Goal: Information Seeking & Learning: Learn about a topic

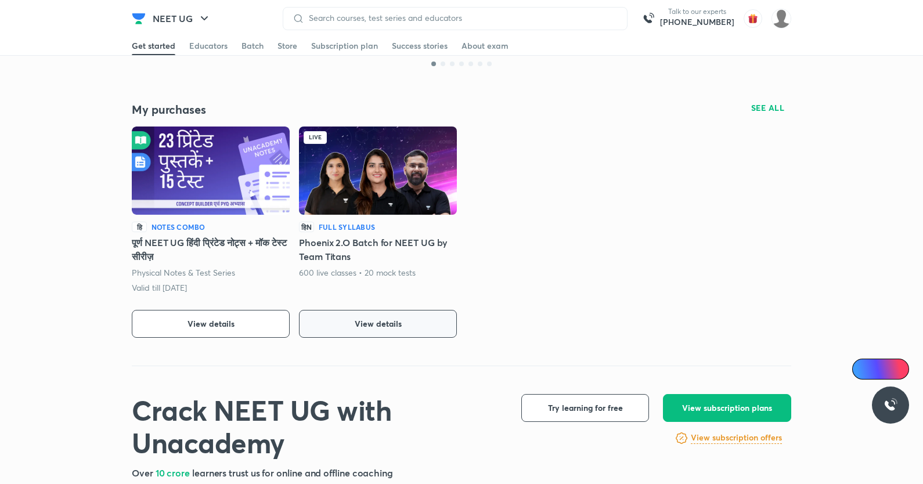
drag, startPoint x: 382, startPoint y: 281, endPoint x: 377, endPoint y: 317, distance: 36.3
click at [377, 317] on button "View details" at bounding box center [378, 324] width 158 height 28
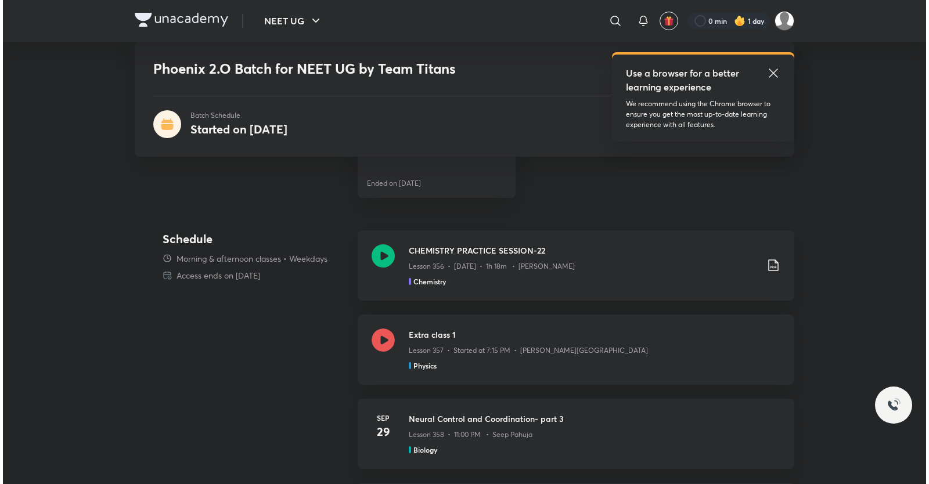
scroll to position [503, 0]
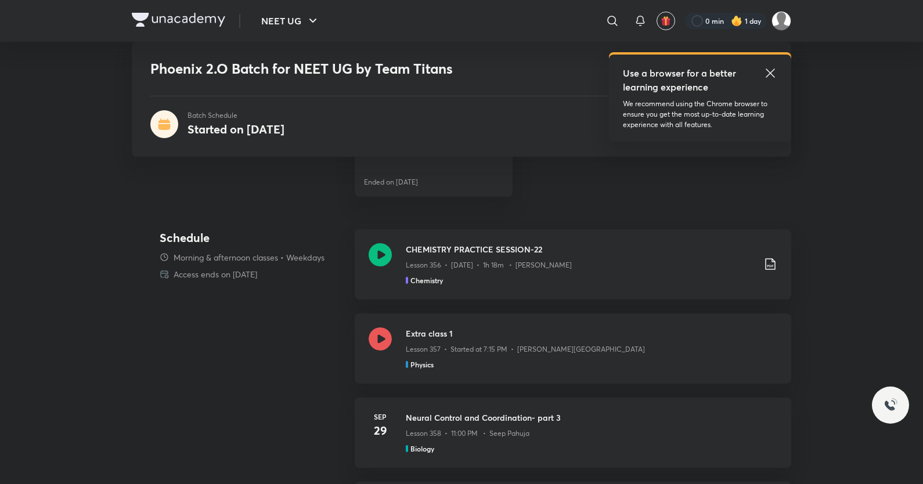
click at [772, 70] on icon at bounding box center [771, 73] width 14 height 14
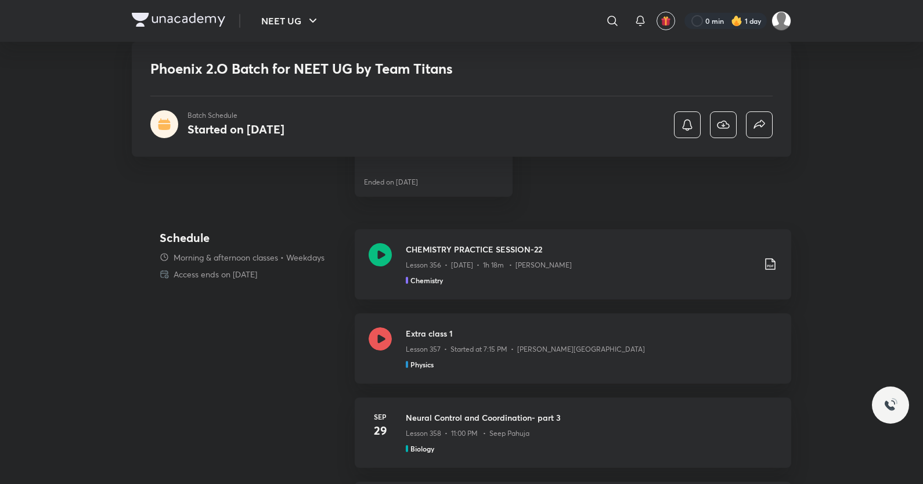
click at [722, 16] on div at bounding box center [726, 21] width 82 height 16
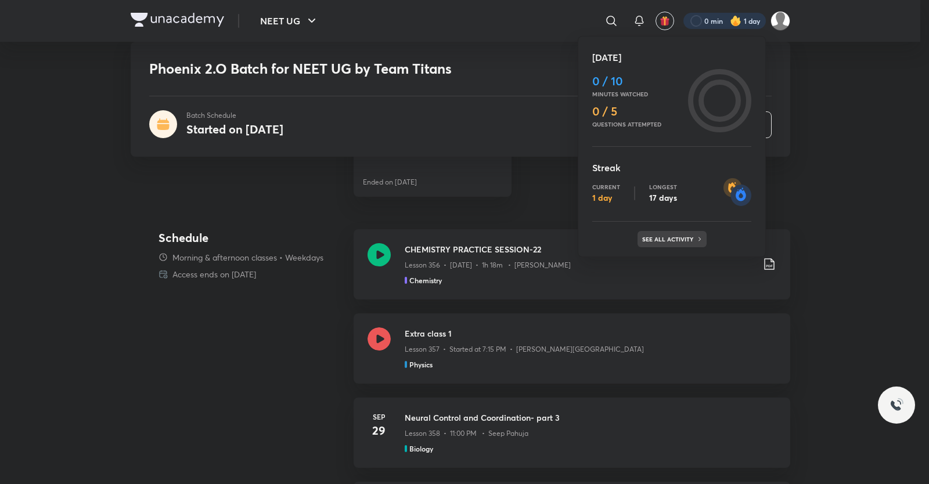
click at [655, 239] on p "See all activity" at bounding box center [669, 239] width 54 height 7
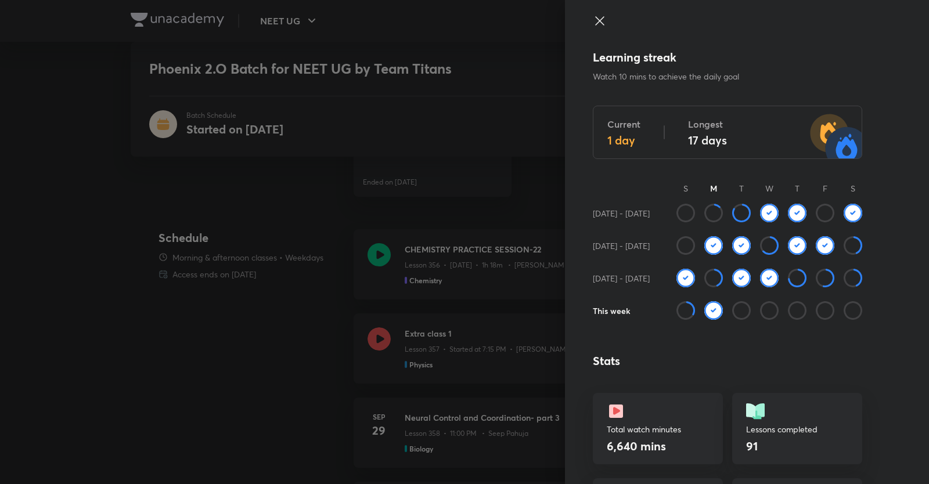
click at [713, 312] on img at bounding box center [713, 310] width 19 height 19
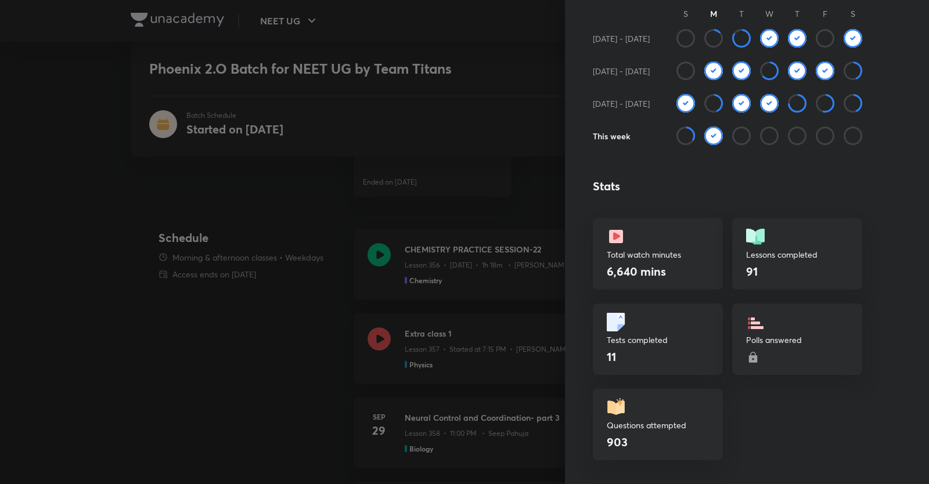
scroll to position [178, 0]
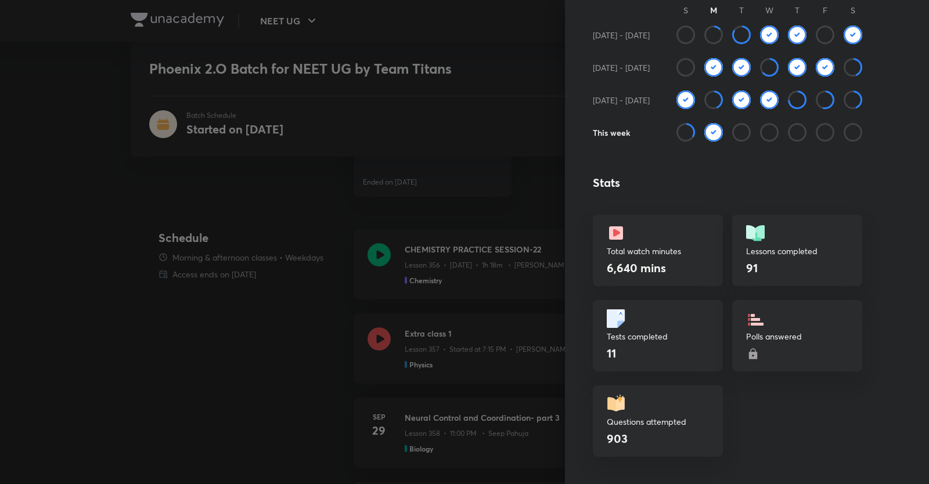
click at [766, 340] on p "Polls answered" at bounding box center [797, 336] width 102 height 12
click at [756, 352] on div "Polls answered" at bounding box center [797, 335] width 130 height 71
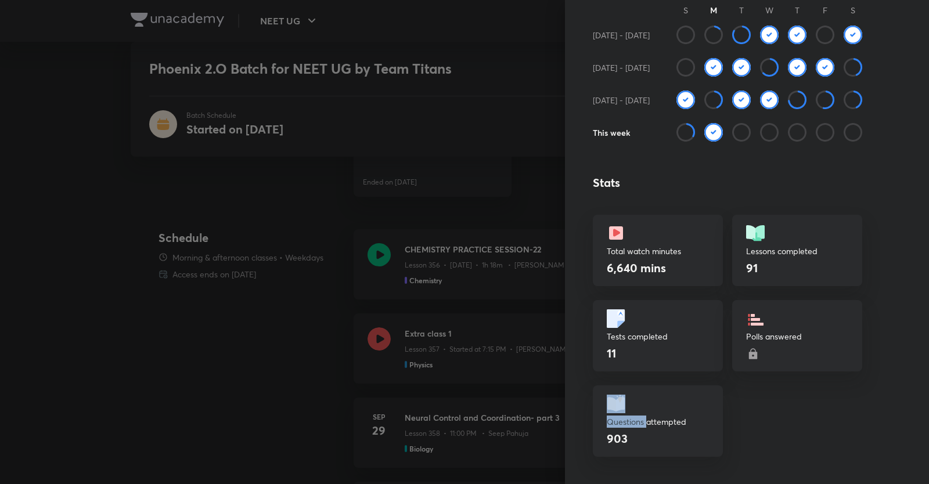
click at [756, 352] on div "Polls answered" at bounding box center [797, 335] width 130 height 71
click at [749, 355] on icon at bounding box center [753, 353] width 8 height 10
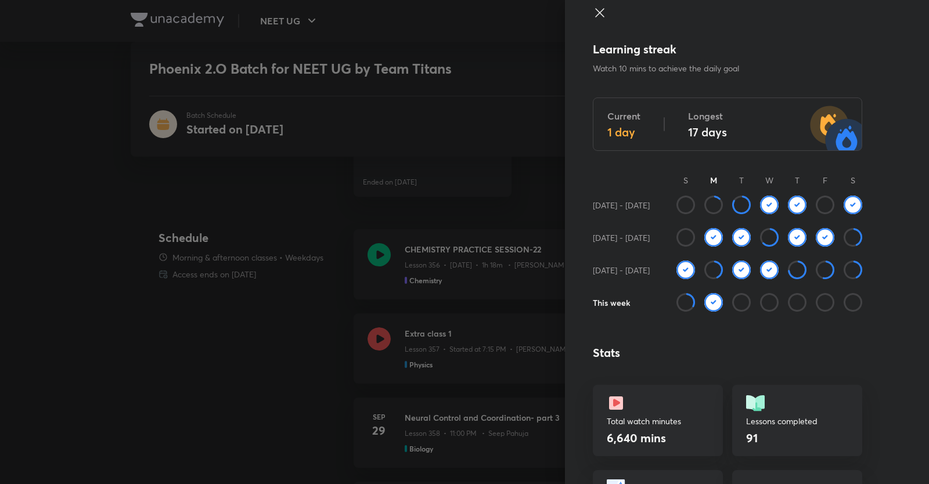
scroll to position [0, 0]
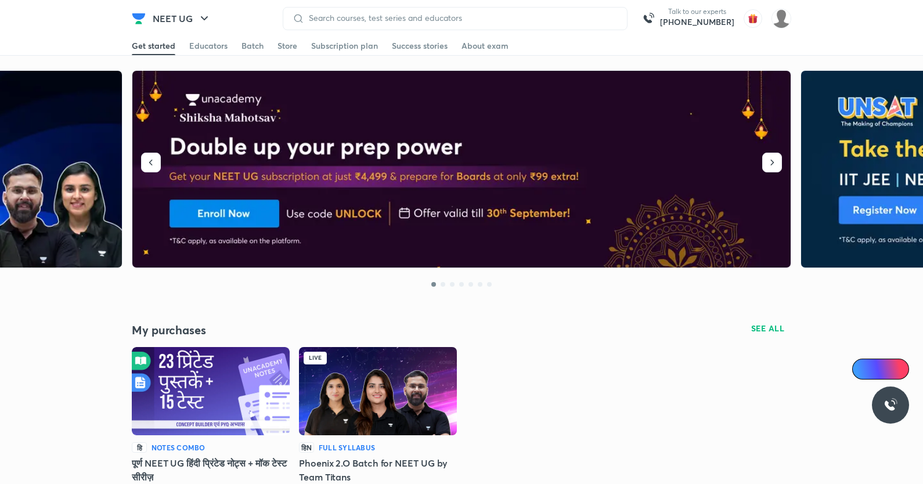
scroll to position [213, 0]
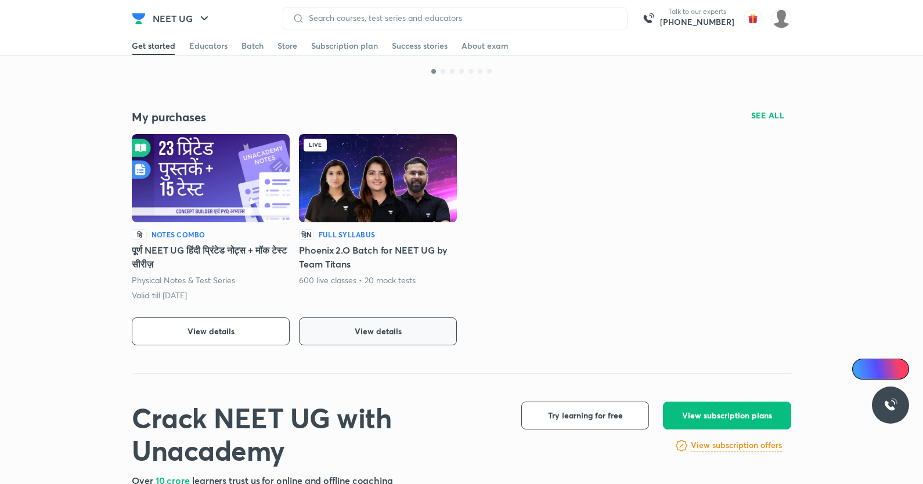
click at [427, 327] on button "View details" at bounding box center [378, 332] width 158 height 28
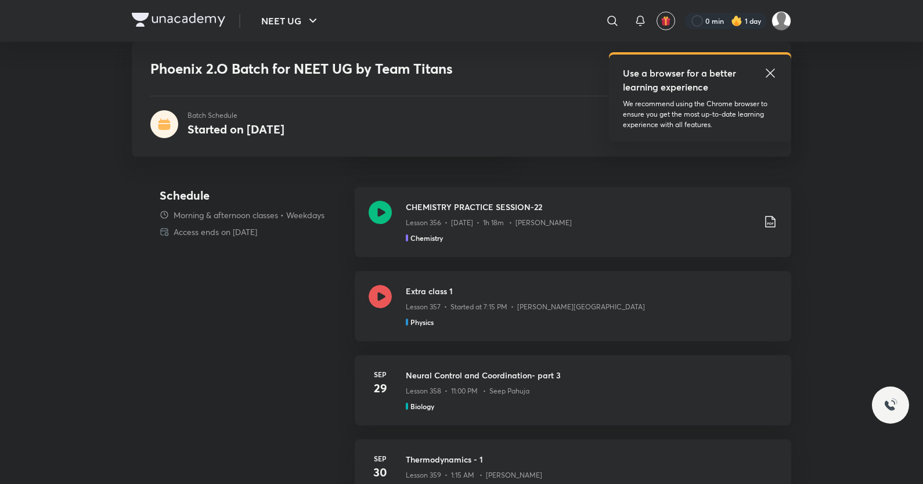
scroll to position [550, 0]
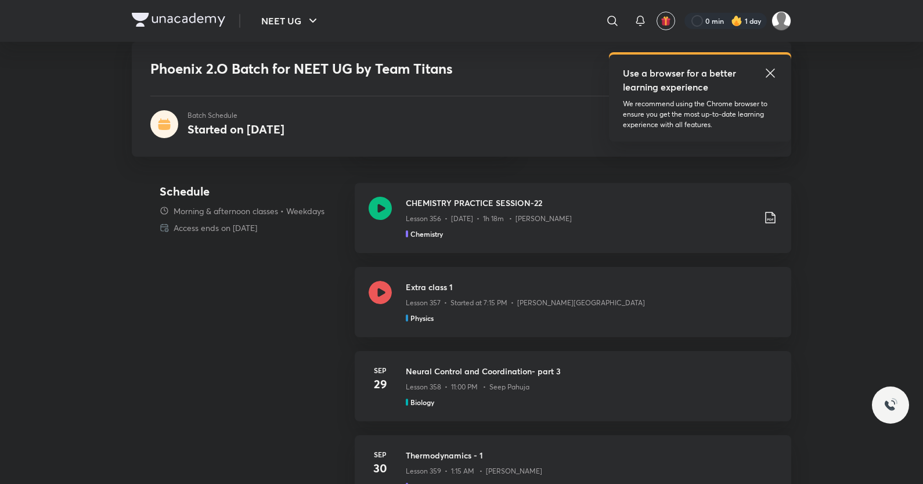
click at [764, 69] on icon at bounding box center [771, 73] width 14 height 14
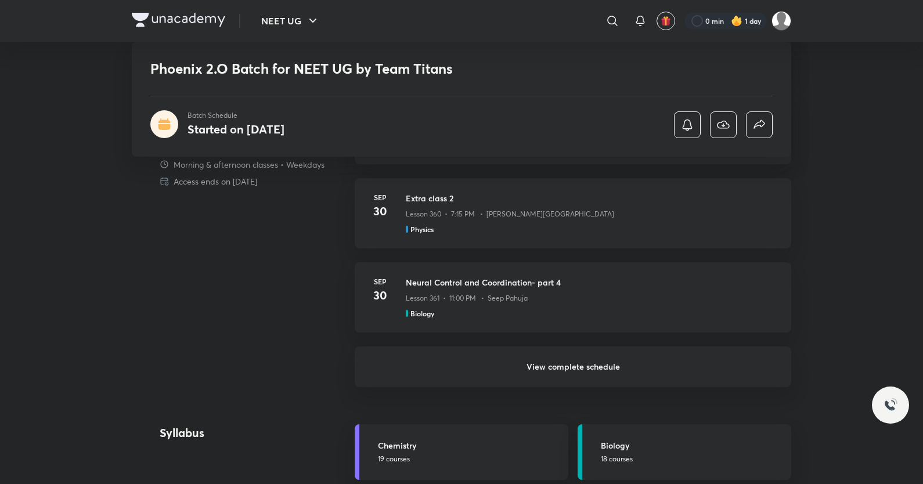
scroll to position [902, 0]
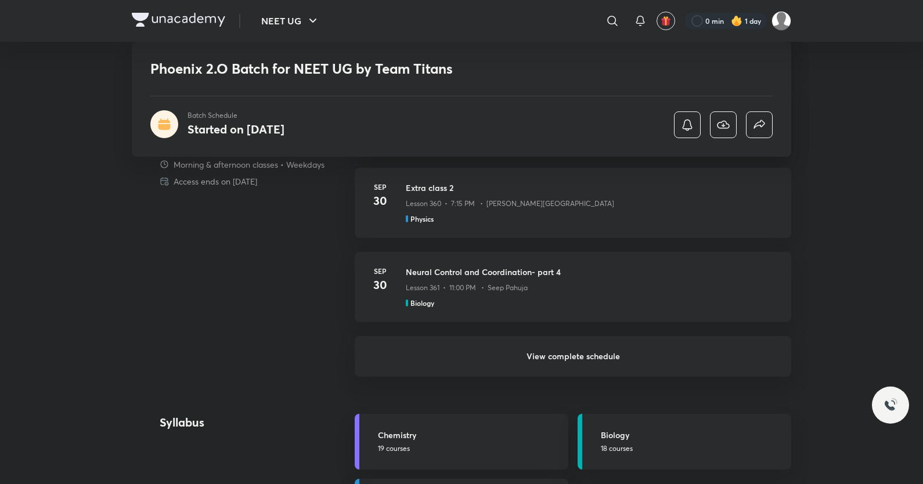
click at [579, 354] on h6 "View complete schedule" at bounding box center [573, 356] width 437 height 41
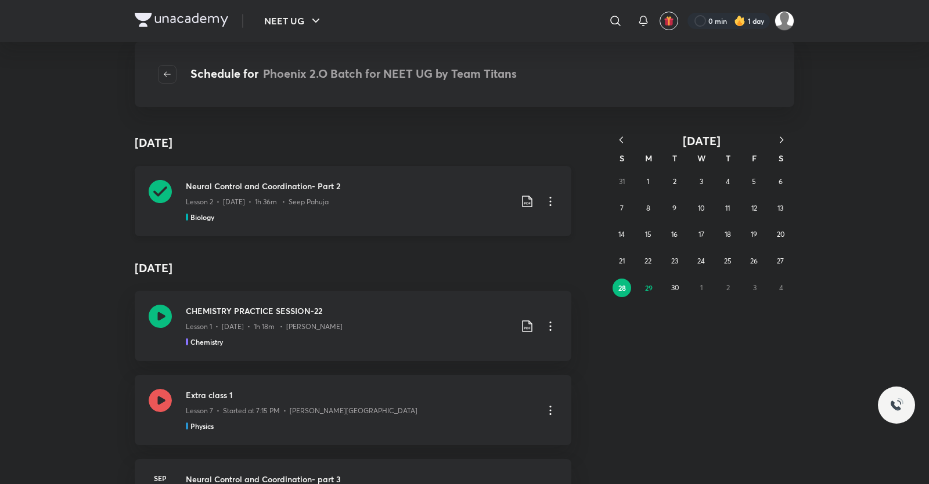
click at [549, 198] on icon at bounding box center [550, 201] width 2 height 9
click at [614, 374] on div at bounding box center [464, 242] width 929 height 484
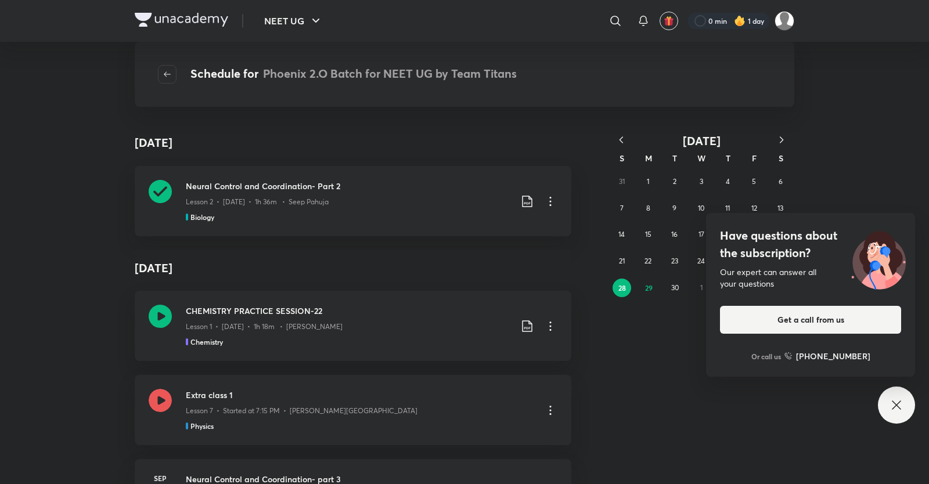
click at [902, 409] on icon at bounding box center [897, 405] width 14 height 14
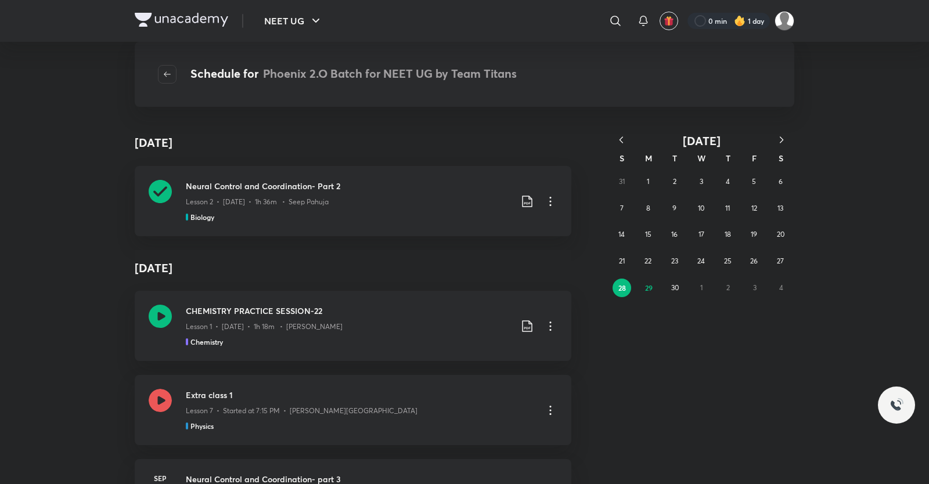
drag, startPoint x: 862, startPoint y: 4, endPoint x: 861, endPoint y: -15, distance: 19.2
click at [861, 0] on html "NEET UG ​ 0 min 1 day Schedule for Phoenix 2.O Batch for NEET UG by Team Titans…" at bounding box center [464, 242] width 929 height 484
click at [544, 319] on icon at bounding box center [551, 326] width 14 height 14
click at [573, 338] on div at bounding box center [464, 242] width 929 height 484
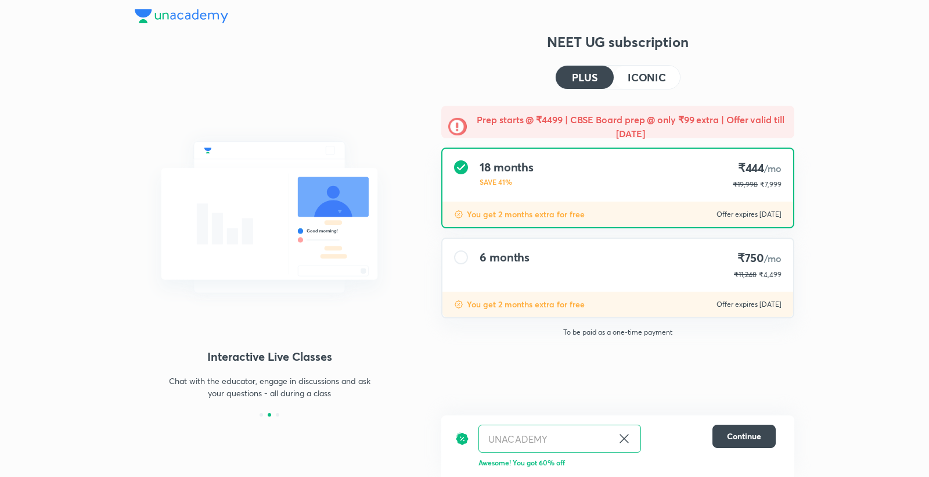
click at [628, 438] on icon at bounding box center [624, 438] width 14 height 14
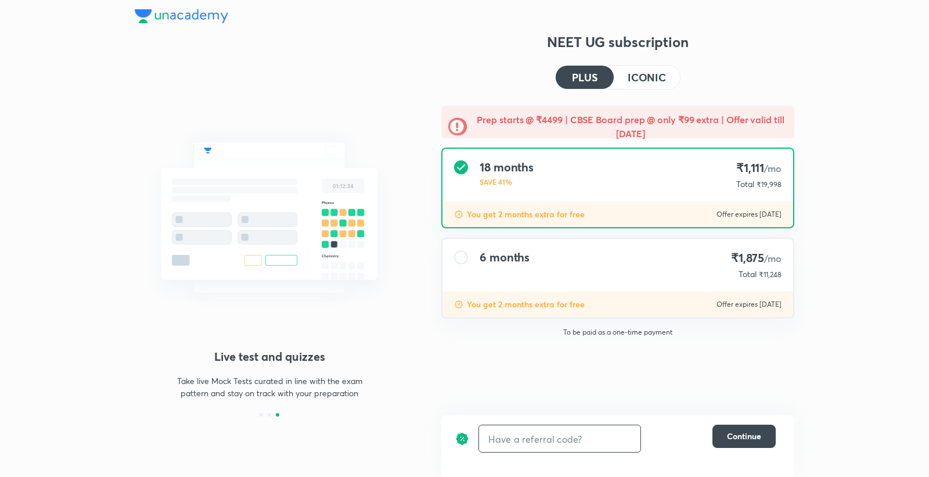
click at [639, 75] on h4 "ICONIC" at bounding box center [647, 77] width 38 height 10
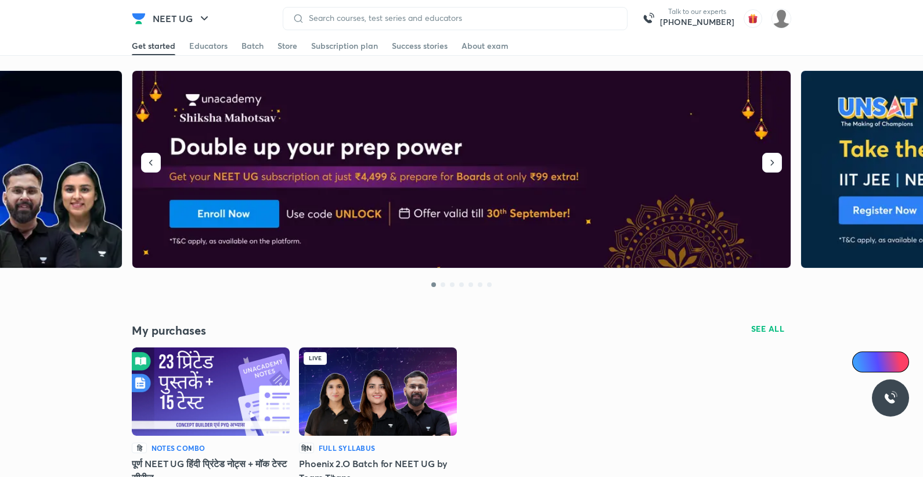
click at [627, 55] on div "Get started Educators Batch Store Subscription plan Success stories About exam" at bounding box center [462, 46] width 660 height 19
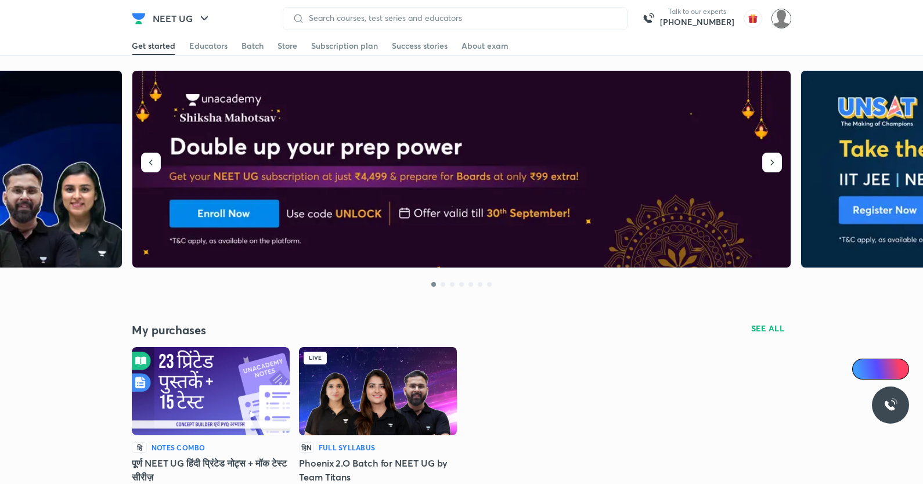
click at [785, 11] on img at bounding box center [782, 19] width 20 height 20
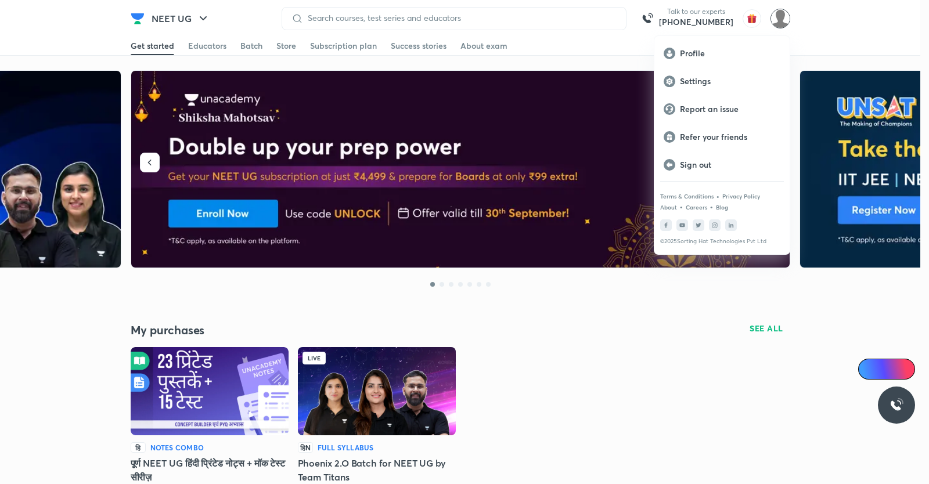
click at [825, 9] on div at bounding box center [464, 242] width 929 height 484
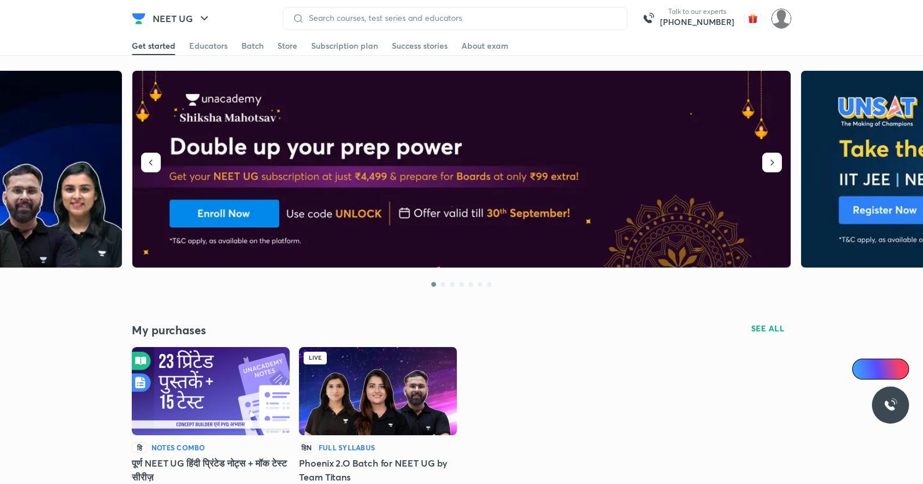
click at [779, 16] on img at bounding box center [782, 19] width 20 height 20
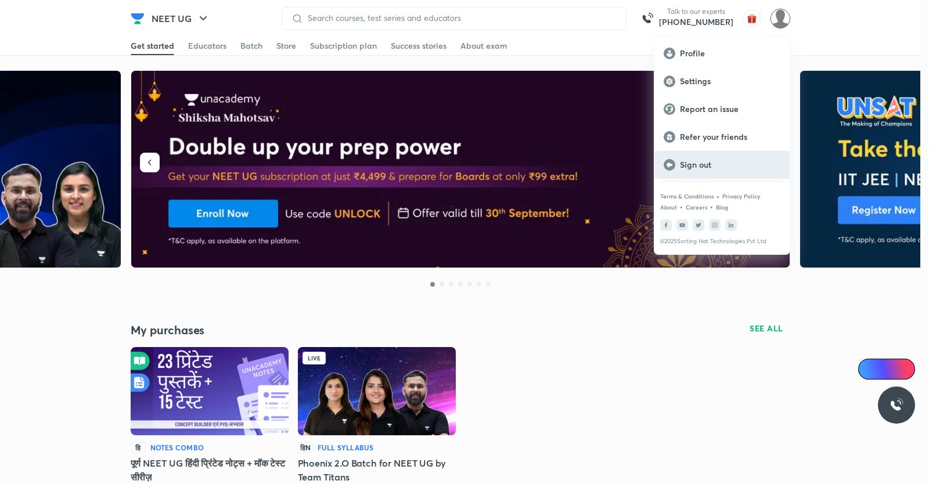
click at [704, 159] on div "Sign out" at bounding box center [721, 165] width 135 height 28
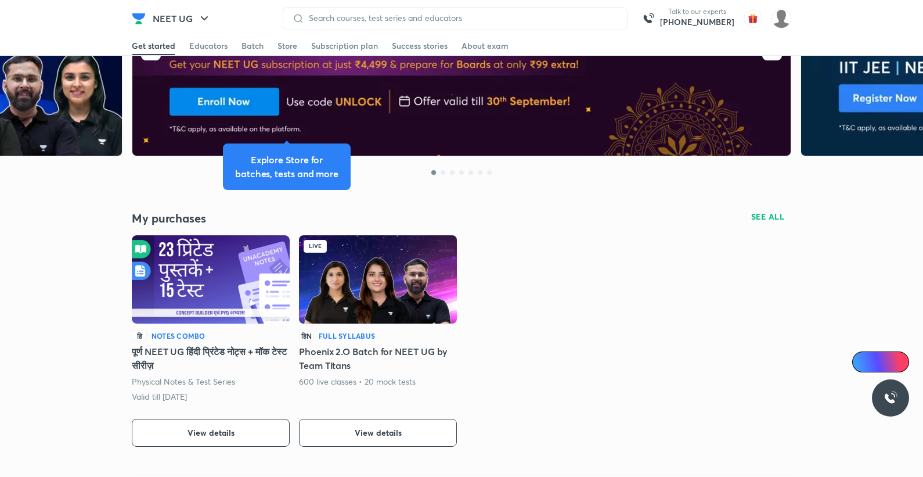
scroll to position [197, 0]
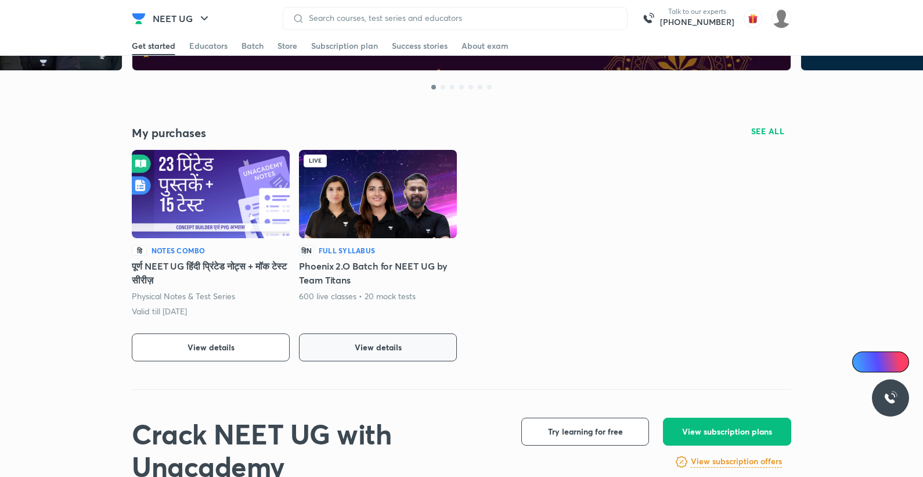
click at [333, 343] on button "View details" at bounding box center [378, 347] width 158 height 28
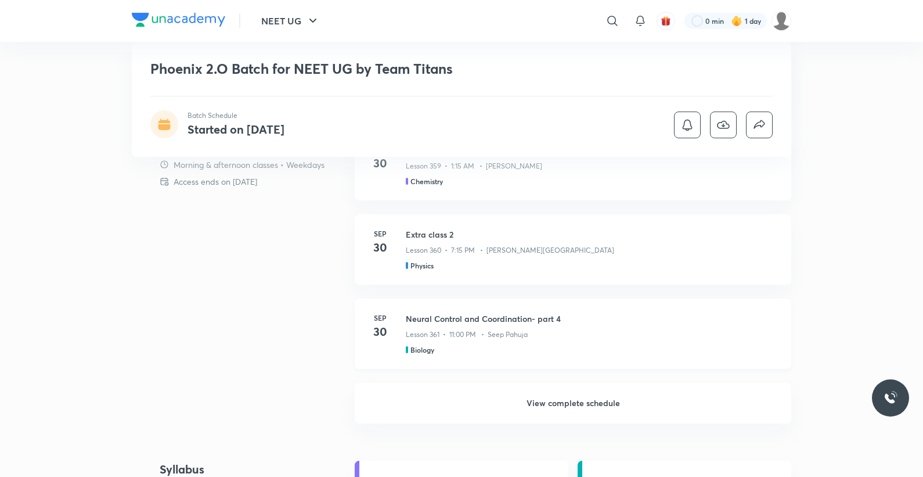
drag, startPoint x: 556, startPoint y: 406, endPoint x: 589, endPoint y: 354, distance: 61.1
click at [556, 406] on h6 "View complete schedule" at bounding box center [573, 403] width 437 height 41
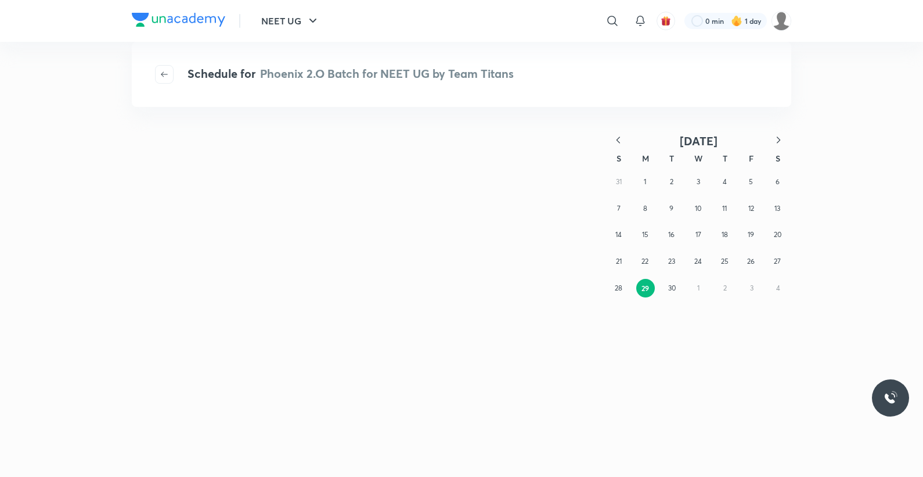
click at [778, 13] on img at bounding box center [782, 21] width 20 height 20
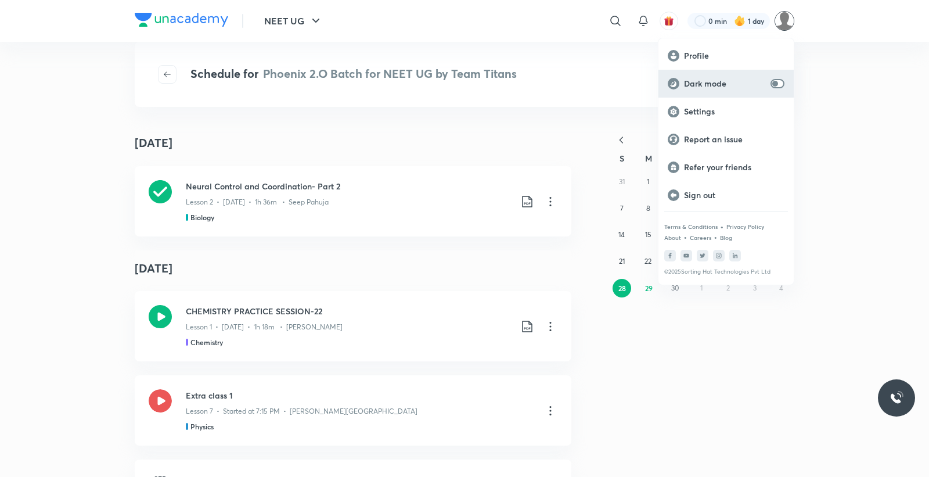
click at [778, 77] on div "Dark mode" at bounding box center [726, 84] width 135 height 28
checkbox input "true"
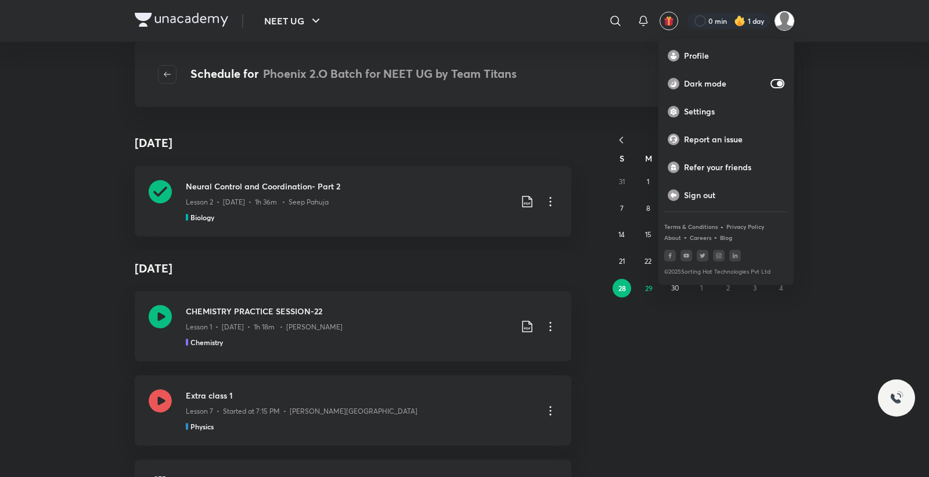
click at [801, 76] on div at bounding box center [464, 238] width 929 height 477
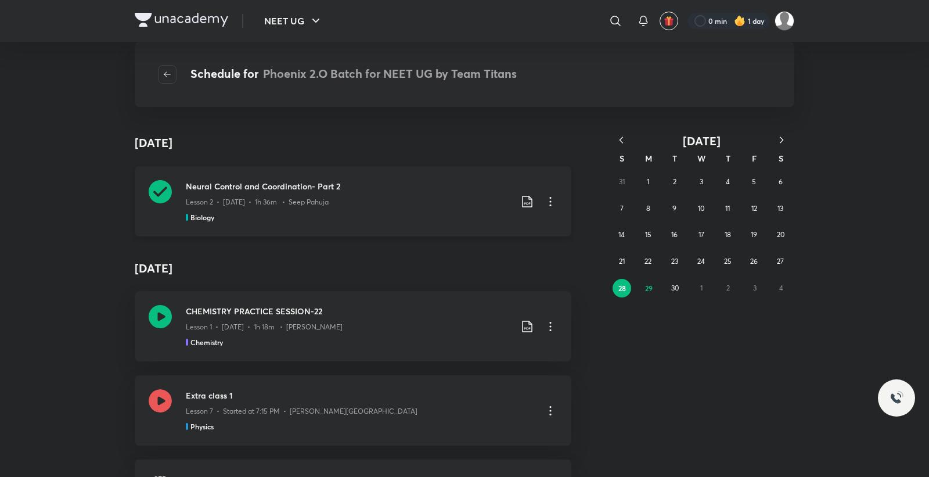
click at [549, 201] on icon at bounding box center [551, 202] width 14 height 14
click at [570, 213] on div at bounding box center [464, 238] width 929 height 477
click at [547, 200] on icon at bounding box center [551, 202] width 14 height 14
click at [514, 222] on li "Go to course page" at bounding box center [486, 230] width 133 height 21
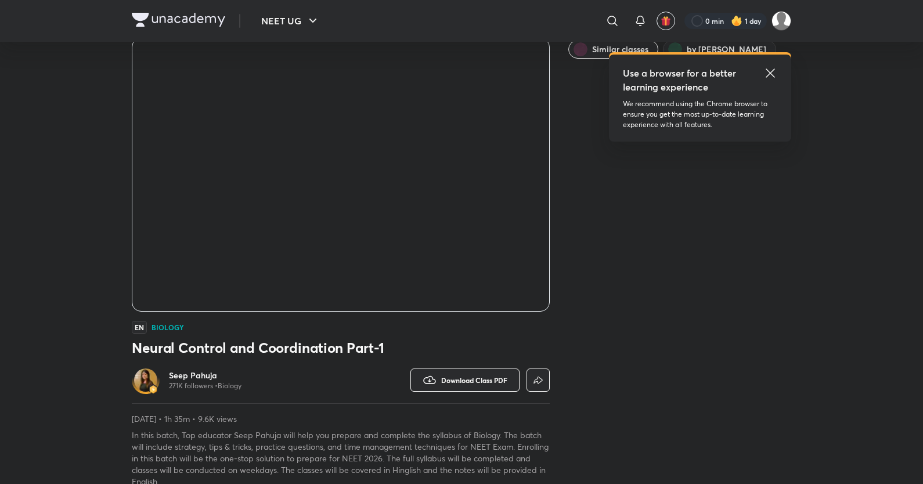
scroll to position [51, 0]
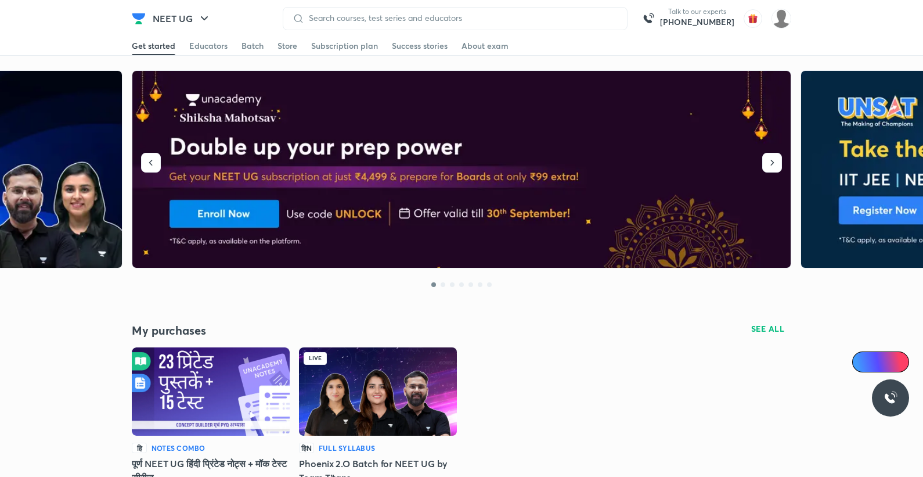
drag, startPoint x: 0, startPoint y: 0, endPoint x: 591, endPoint y: 371, distance: 698.0
click at [591, 371] on div "हि Notes Combo पूर्ण NEET UG हिंदी प्रिंटेड नोट्स + मॉक टेस्ट सीरीज़ Physical No…" at bounding box center [462, 452] width 660 height 211
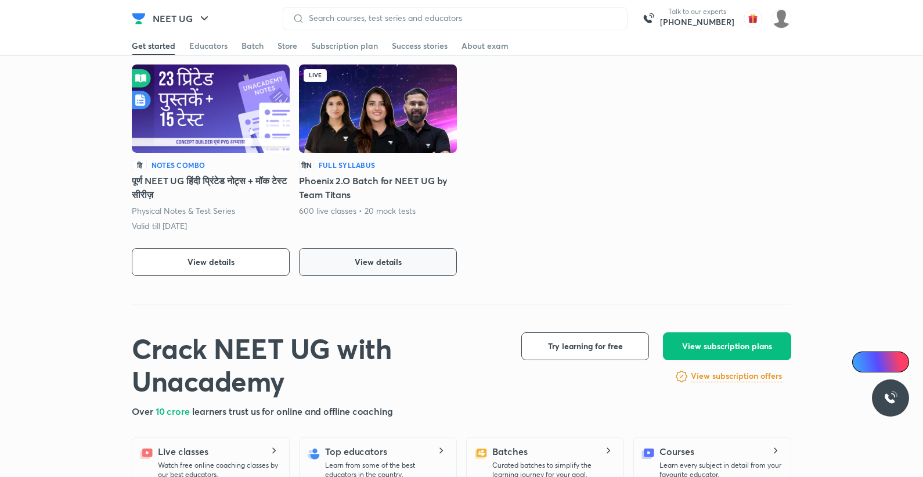
click at [400, 250] on button "View details" at bounding box center [378, 262] width 158 height 28
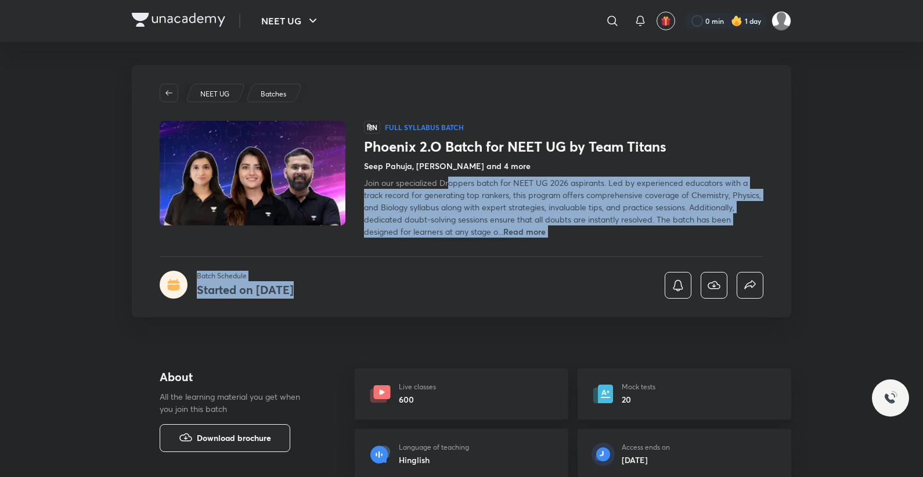
click at [478, 256] on hr at bounding box center [462, 256] width 604 height 1
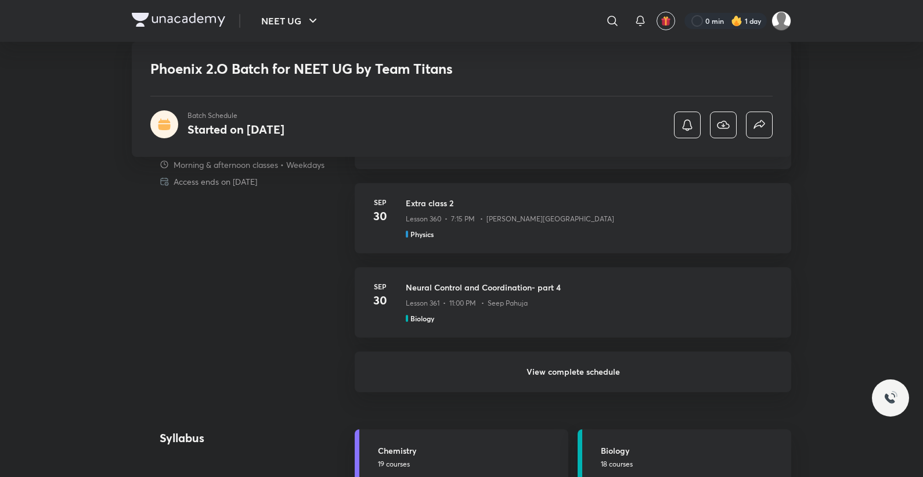
scroll to position [890, 0]
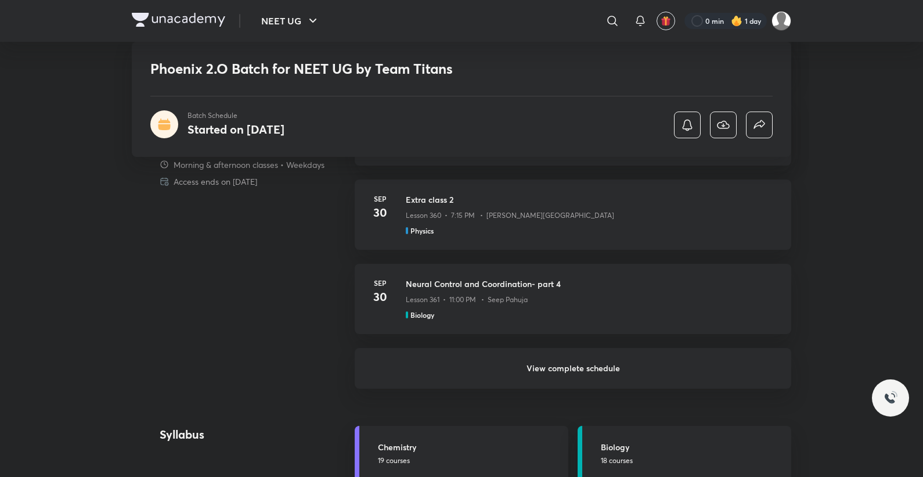
click at [545, 368] on h6 "View complete schedule" at bounding box center [573, 368] width 437 height 41
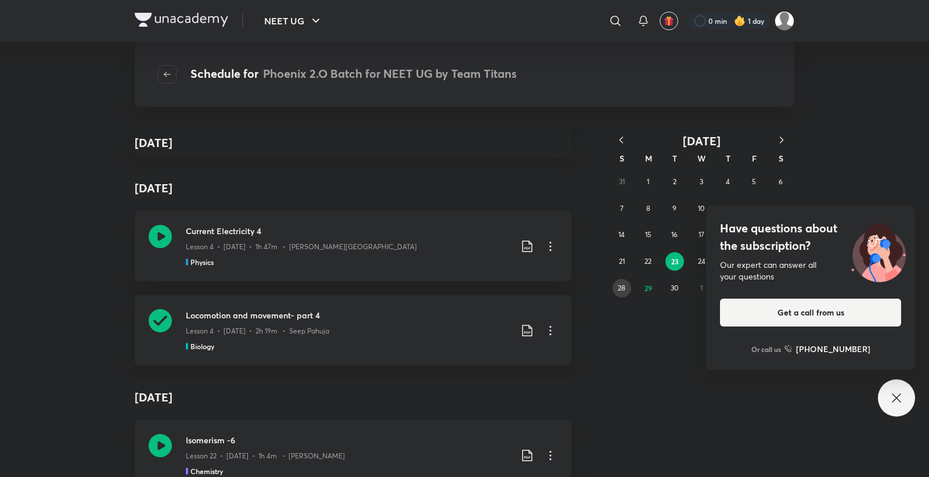
scroll to position [379, 0]
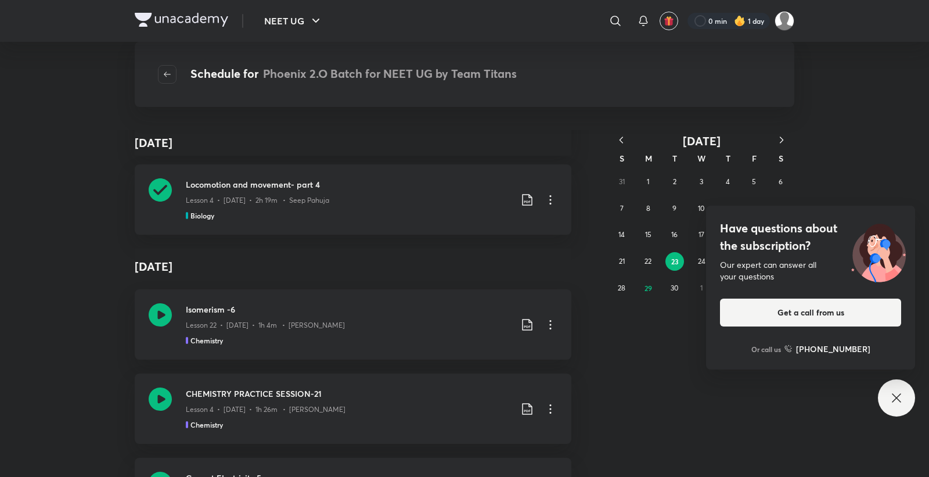
click at [905, 401] on div "Have questions about the subscription? Our expert can answer all your questions…" at bounding box center [896, 397] width 37 height 37
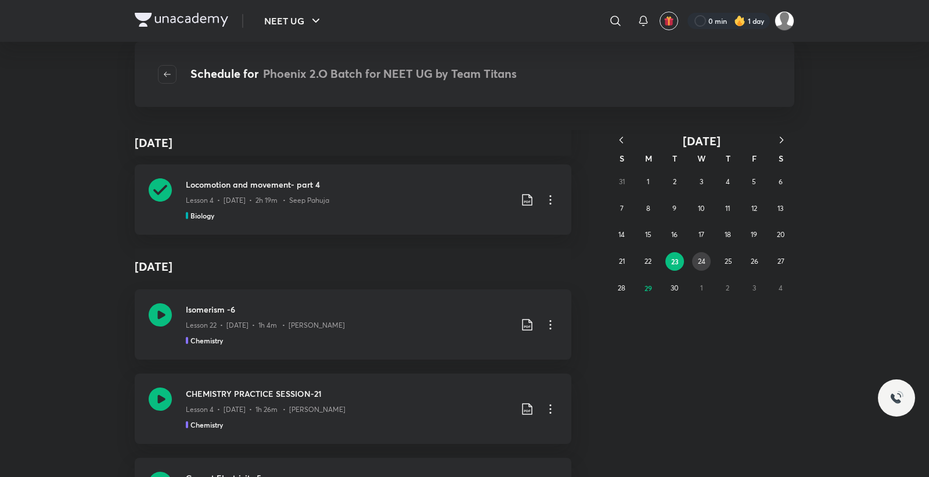
click at [700, 261] on abbr "24" at bounding box center [702, 261] width 8 height 9
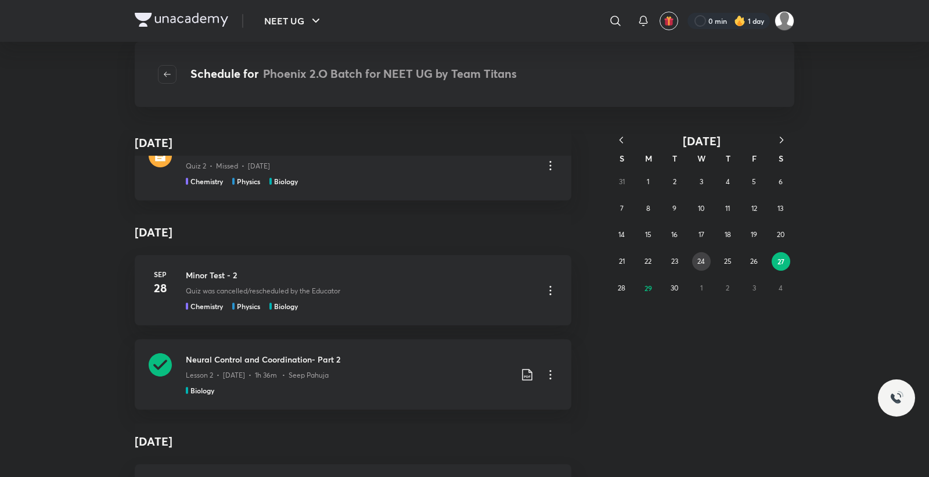
scroll to position [1045, 0]
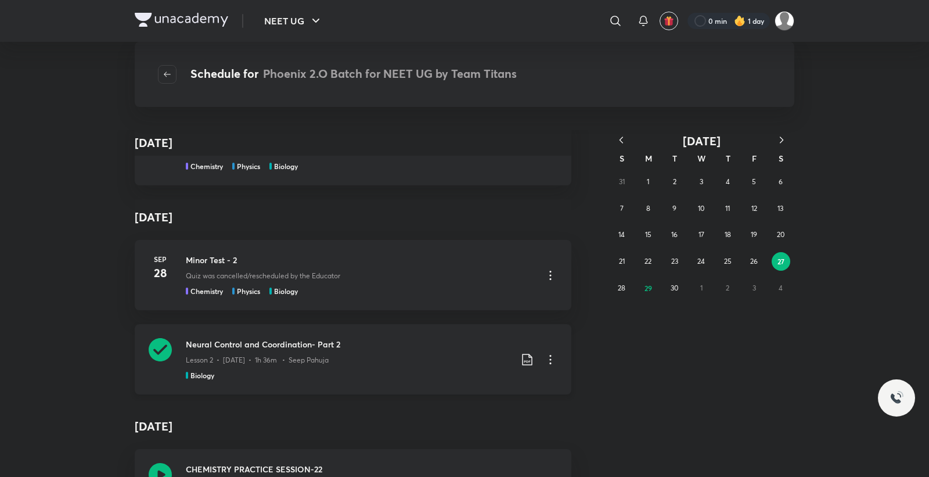
click at [381, 340] on h3 "Neural Control and Coordination- Part 2" at bounding box center [348, 344] width 325 height 12
